Goal: Find specific page/section: Find specific page/section

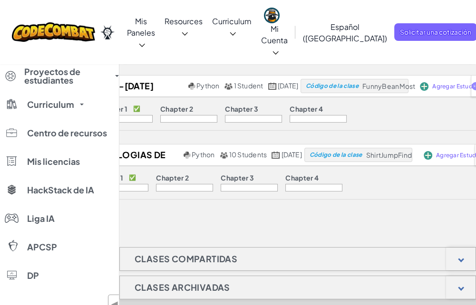
click at [94, 51] on link "Mis clases" at bounding box center [59, 47] width 119 height 29
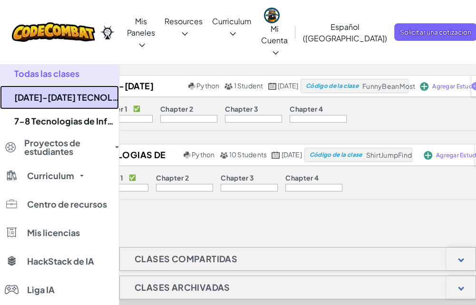
click at [59, 91] on link "[DATE]-[DATE] TECNOLOGIAS DE LA INFORMACION l" at bounding box center [59, 98] width 119 height 24
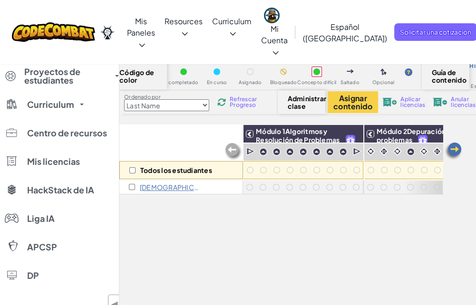
click at [453, 159] on img at bounding box center [452, 151] width 19 height 19
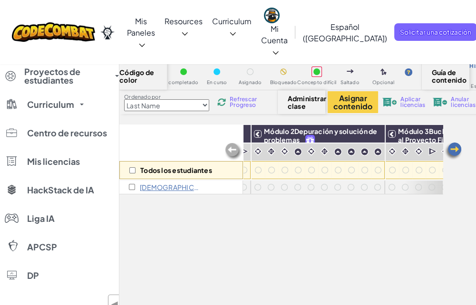
scroll to position [0, 190]
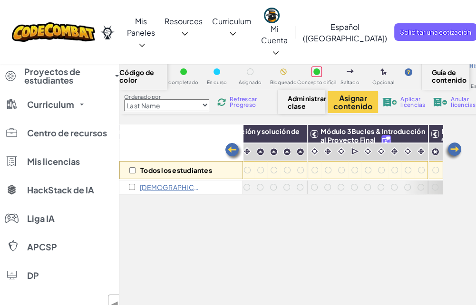
click at [238, 151] on img at bounding box center [233, 151] width 19 height 19
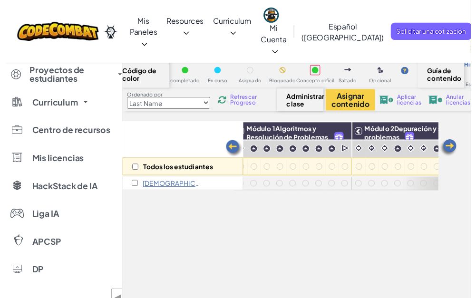
scroll to position [0, 0]
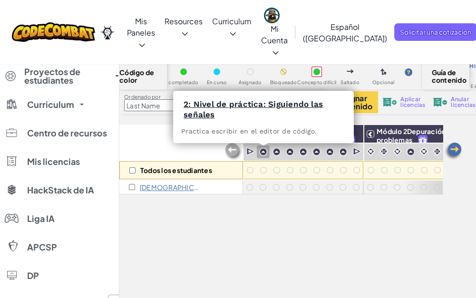
click at [262, 152] on img at bounding box center [263, 152] width 8 height 8
click at [266, 150] on img at bounding box center [263, 152] width 8 height 8
click at [264, 151] on img at bounding box center [263, 152] width 8 height 8
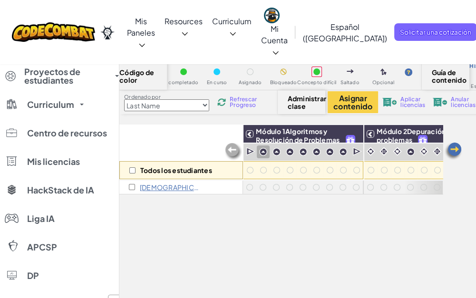
click at [264, 151] on img at bounding box center [263, 152] width 8 height 8
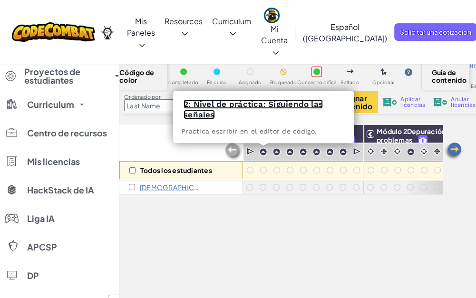
click at [250, 104] on link "2: Nivel de práctica: Siguiendo las señales" at bounding box center [252, 109] width 139 height 20
